Goal: Transaction & Acquisition: Purchase product/service

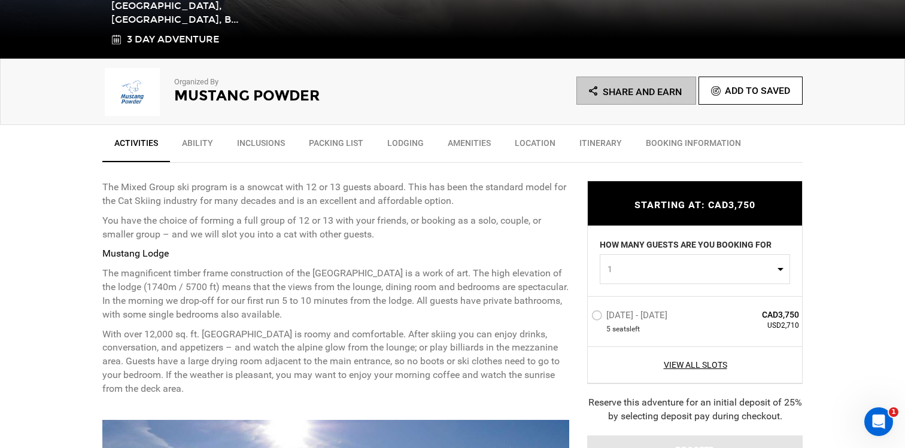
scroll to position [370, 0]
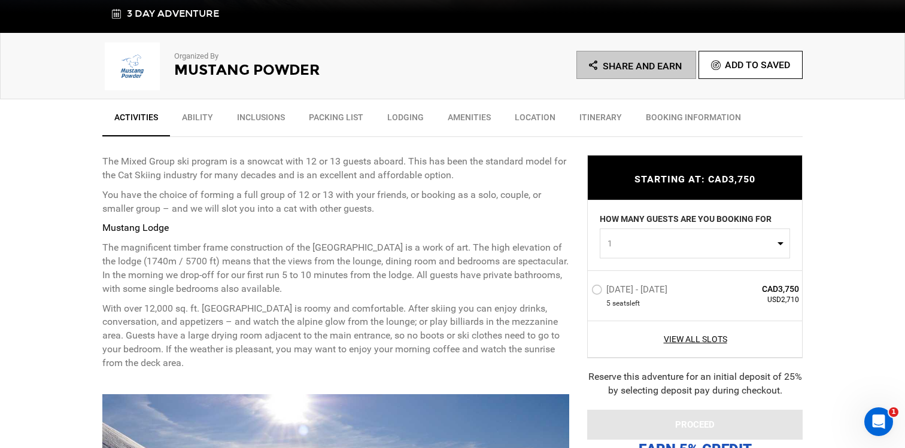
click at [598, 295] on label "[DATE] - [DATE]" at bounding box center [630, 291] width 79 height 14
click at [583, 295] on input "[DATE] - [DATE]" at bounding box center [583, 295] width 0 height 26
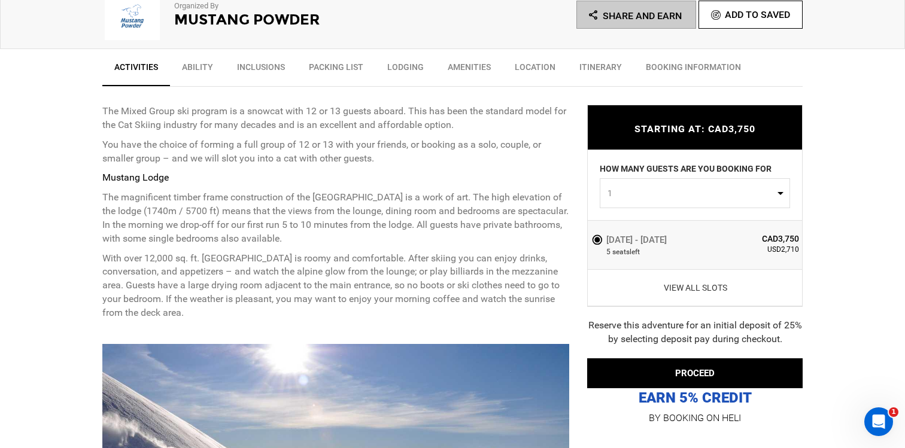
scroll to position [442, 0]
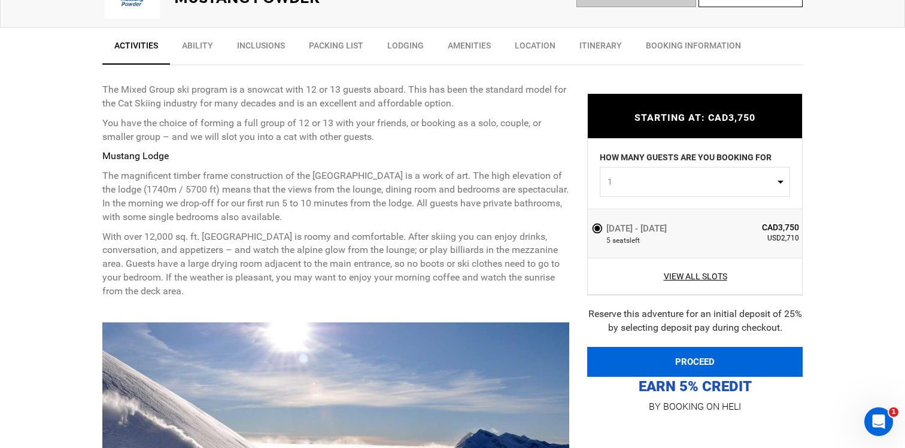
click at [615, 347] on button "PROCEED" at bounding box center [694, 362] width 215 height 30
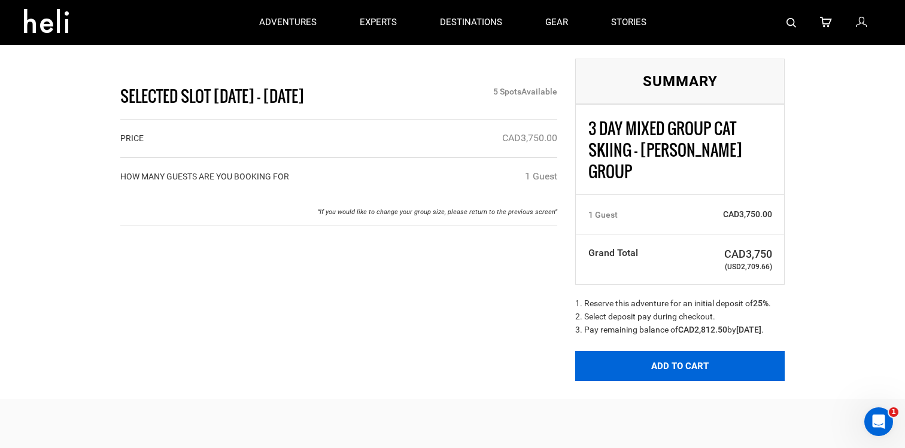
click at [620, 375] on button "Add to Cart" at bounding box center [679, 366] width 209 height 30
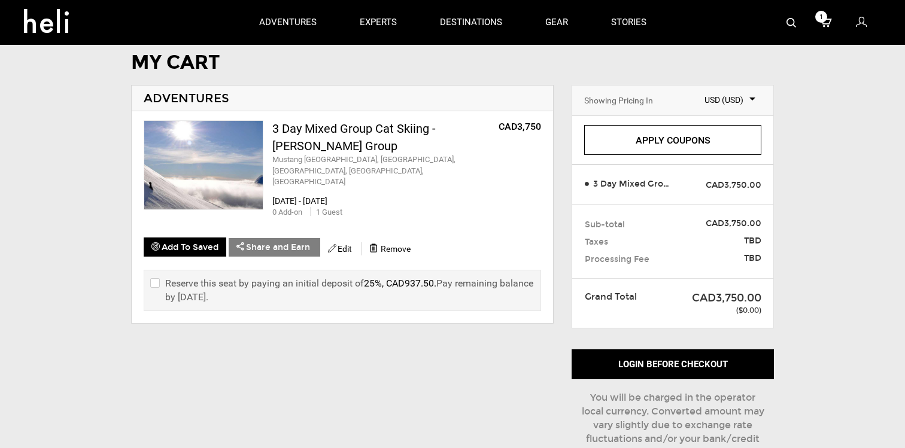
scroll to position [32, 0]
